Goal: Task Accomplishment & Management: Use online tool/utility

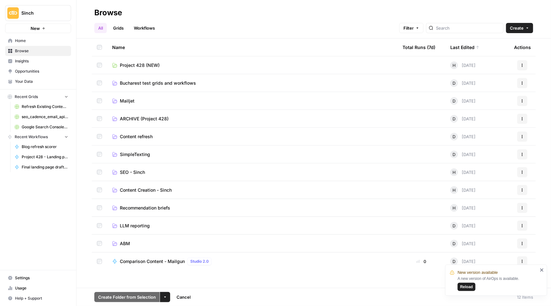
click at [151, 264] on span "Comparison Content - Mailgun" at bounding box center [152, 262] width 65 height 6
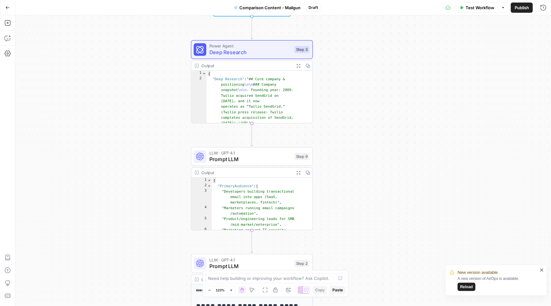
drag, startPoint x: 362, startPoint y: 101, endPoint x: 365, endPoint y: 105, distance: 4.6
click at [365, 105] on div "Workflow Set Inputs Inputs Power Agent Deep Research Step 3 Output Expand Outpu…" at bounding box center [283, 160] width 536 height 291
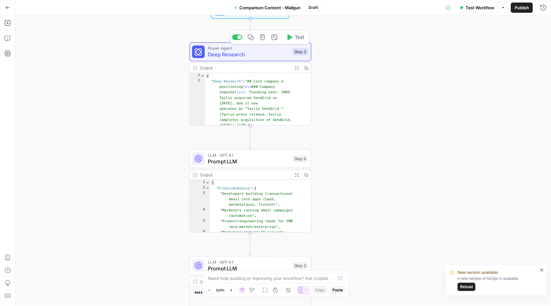
click at [262, 57] on span "Deep Research" at bounding box center [249, 55] width 82 height 8
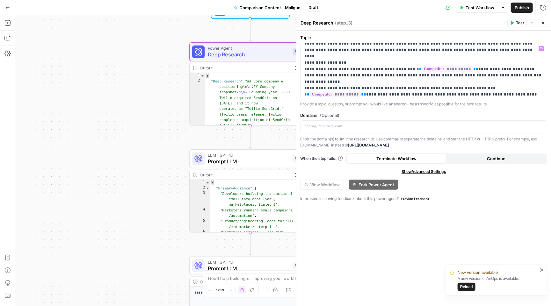
scroll to position [101, 0]
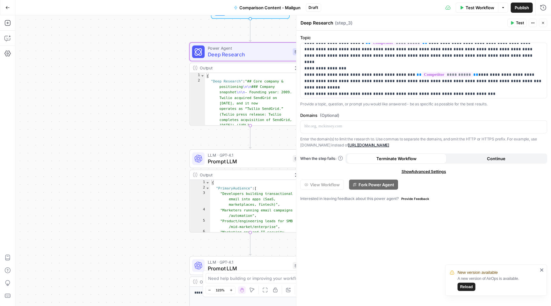
click at [545, 22] on button "Close" at bounding box center [543, 23] width 8 height 8
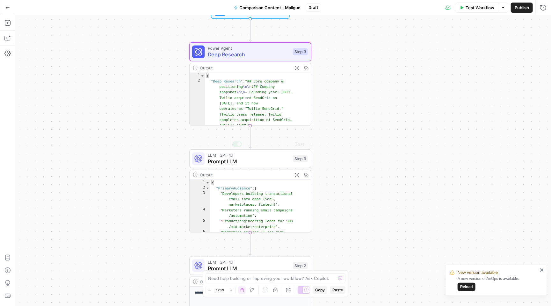
click at [254, 165] on span "Prompt LLM" at bounding box center [249, 162] width 82 height 8
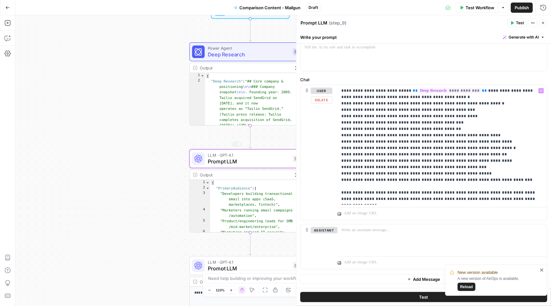
scroll to position [33, 0]
click at [543, 20] on button "Close" at bounding box center [543, 23] width 8 height 8
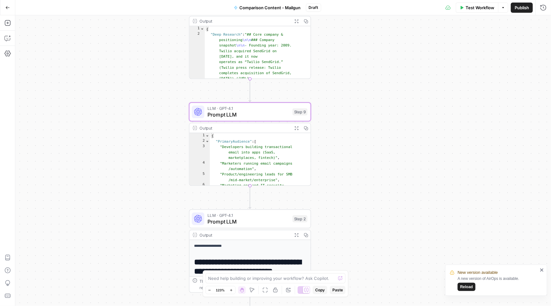
drag, startPoint x: 388, startPoint y: 156, endPoint x: 387, endPoint y: 97, distance: 59.0
click at [387, 97] on div "Workflow Set Inputs Inputs Power Agent Deep Research Step 3 Output Expand Outpu…" at bounding box center [283, 160] width 536 height 291
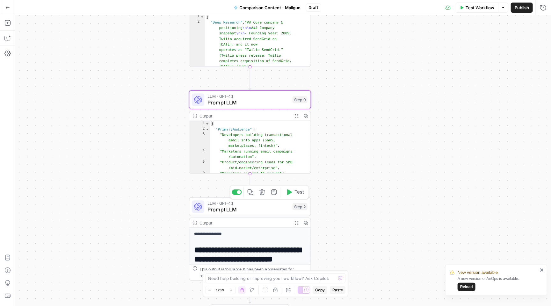
click at [239, 216] on div "LLM · GPT-4.1 Prompt LLM Step 2 Copy step Delete step Add Note Test" at bounding box center [250, 207] width 122 height 19
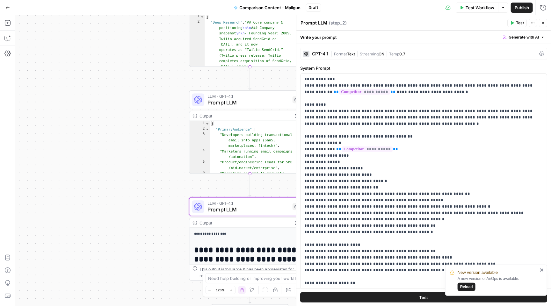
click at [247, 257] on h1 "**********" at bounding box center [250, 260] width 112 height 28
click at [544, 6] on icon "button" at bounding box center [543, 7] width 6 height 6
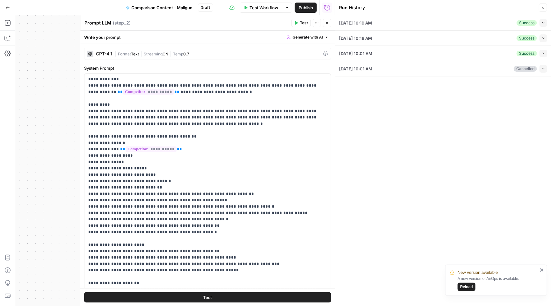
click at [418, 25] on div "[DATE] 10:19 AM Success Collapse" at bounding box center [443, 22] width 208 height 15
click at [540, 25] on button "Collapse" at bounding box center [544, 23] width 8 height 8
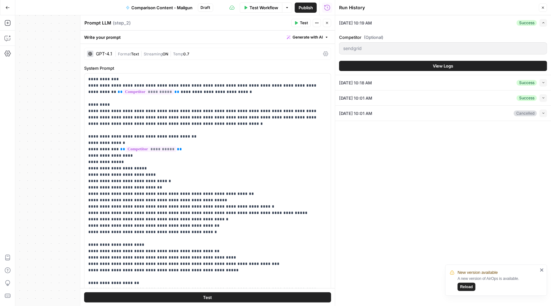
click at [409, 62] on button "View Logs" at bounding box center [443, 66] width 208 height 10
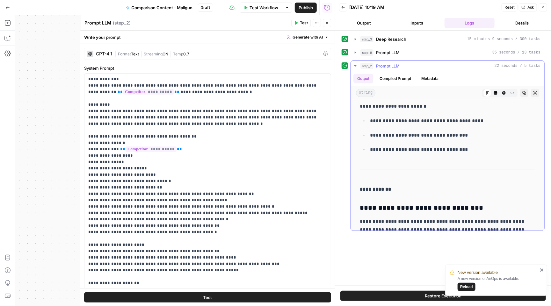
scroll to position [268, 0]
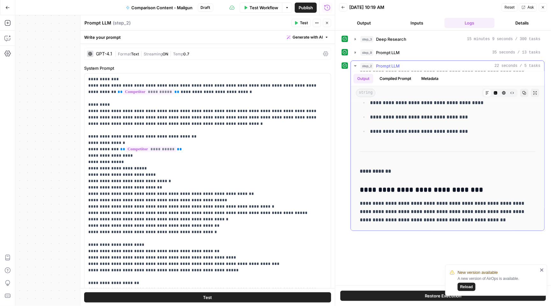
click at [414, 188] on h3 "**********" at bounding box center [448, 190] width 176 height 9
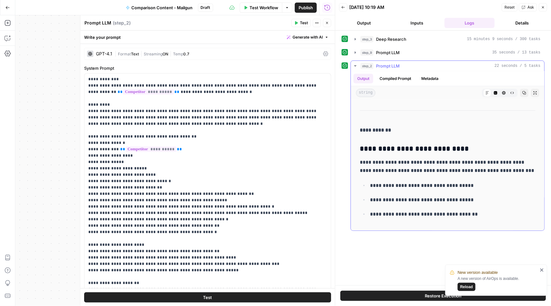
scroll to position [450, 0]
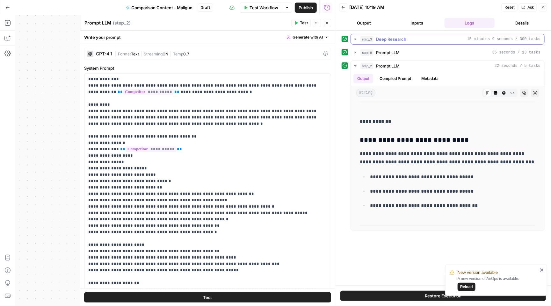
click at [353, 40] on icon "button" at bounding box center [355, 39] width 5 height 5
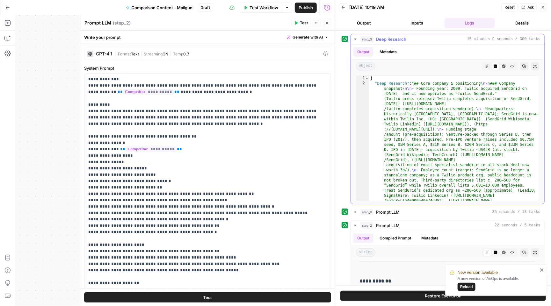
type textarea "*"
click at [487, 67] on icon "button" at bounding box center [488, 66] width 4 height 4
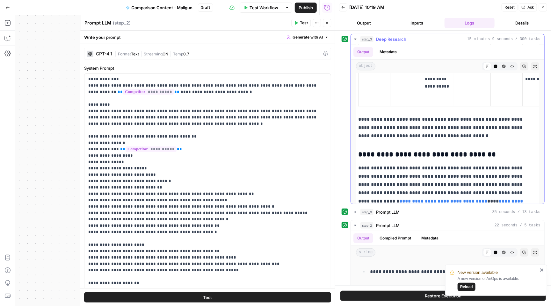
scroll to position [0, 0]
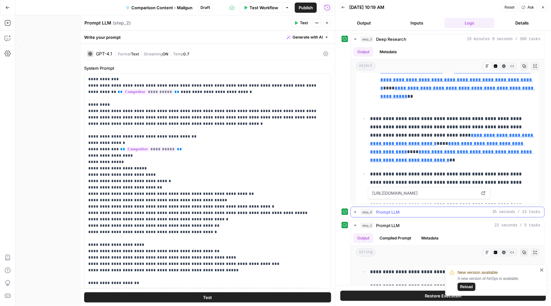
click at [356, 212] on icon "button" at bounding box center [355, 212] width 1 height 2
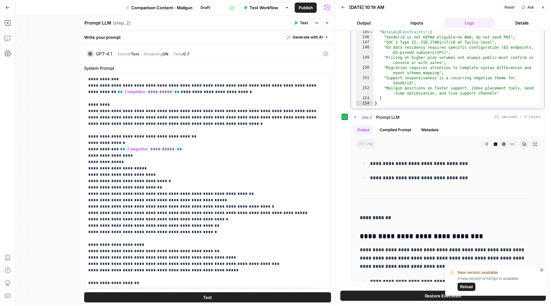
scroll to position [269, 0]
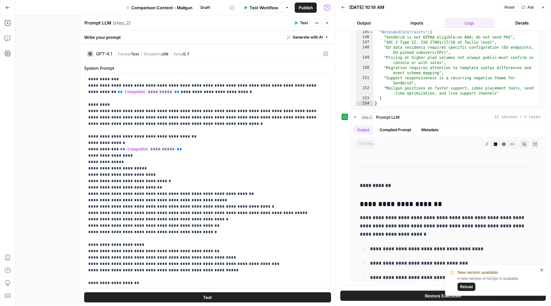
click at [543, 269] on icon "close" at bounding box center [541, 270] width 3 height 3
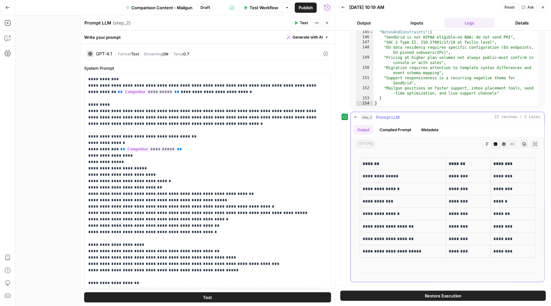
scroll to position [651, 0]
click at [380, 186] on p "**********" at bounding box center [403, 189] width 80 height 7
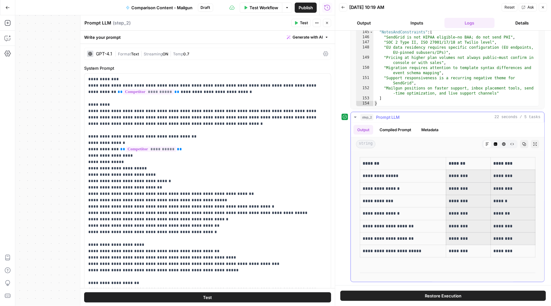
drag, startPoint x: 460, startPoint y: 169, endPoint x: 520, endPoint y: 239, distance: 92.5
click at [520, 239] on tbody "**********" at bounding box center [447, 208] width 175 height 100
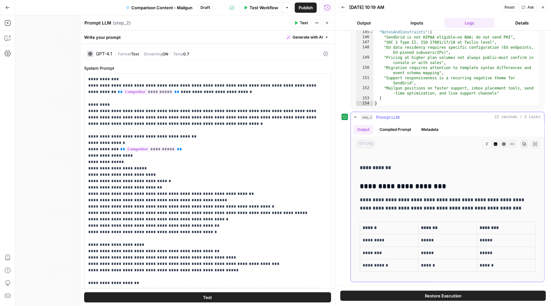
scroll to position [804, 0]
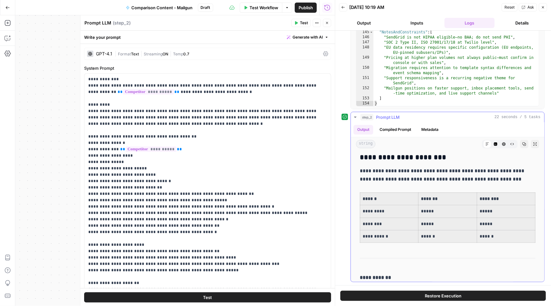
drag, startPoint x: 515, startPoint y: 234, endPoint x: 393, endPoint y: 178, distance: 134.5
click at [393, 178] on div "**********" at bounding box center [447, 222] width 183 height 1747
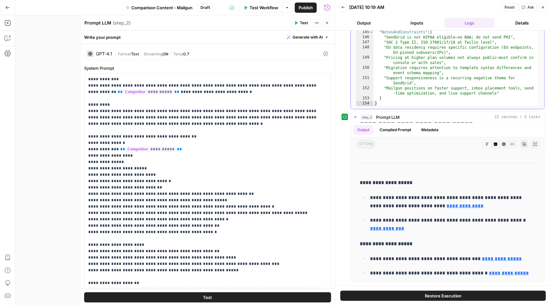
scroll to position [1617, 0]
